Goal: Use online tool/utility

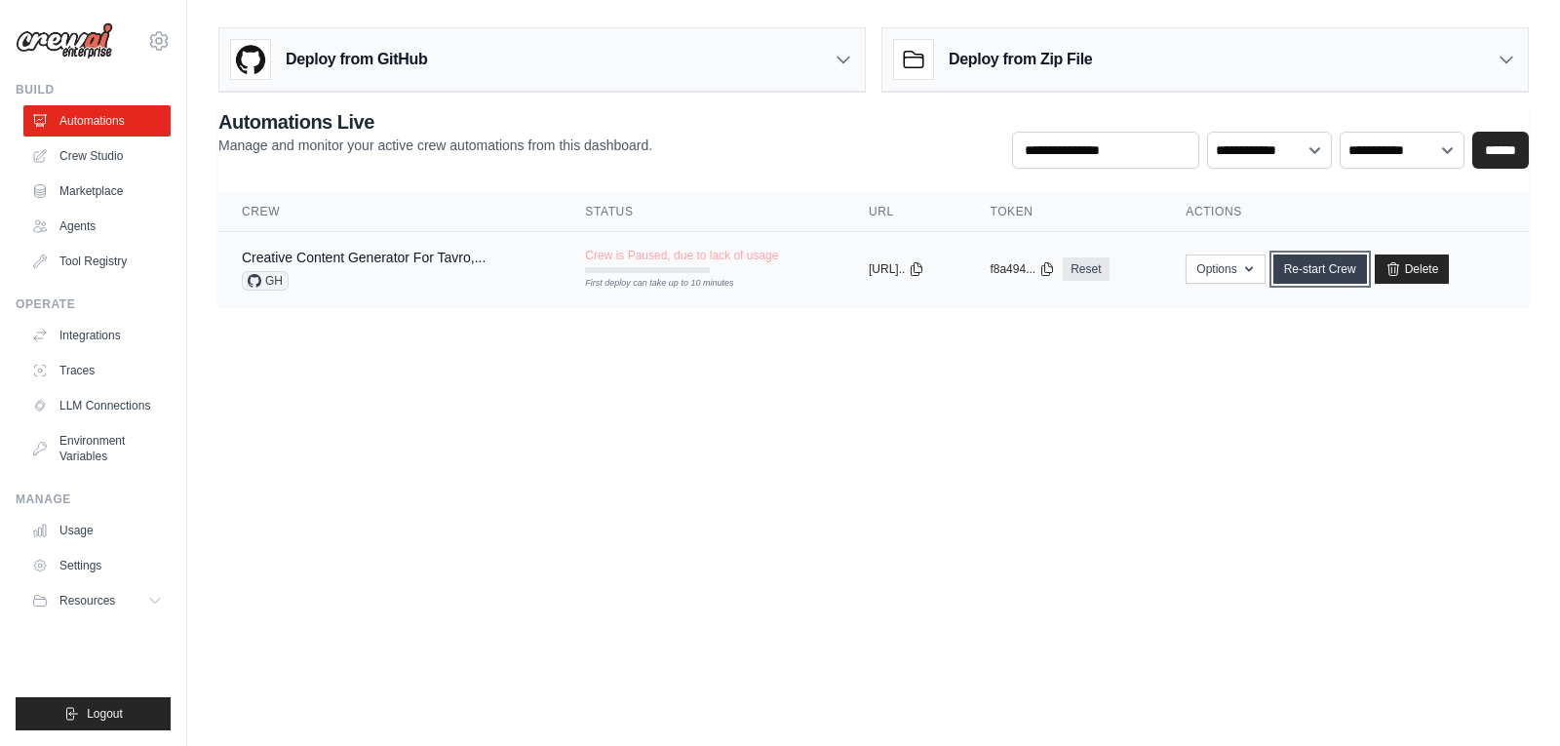
click at [1309, 271] on link "Re-start Crew" at bounding box center [1321, 269] width 94 height 29
